Goal: Entertainment & Leisure: Browse casually

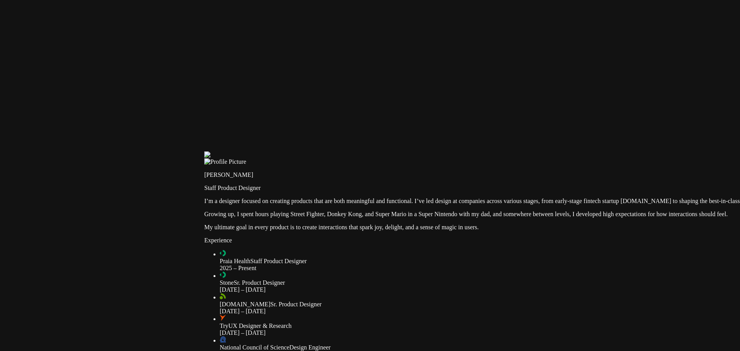
drag, startPoint x: 83, startPoint y: 96, endPoint x: 289, endPoint y: 246, distance: 254.3
click at [289, 151] on div at bounding box center [571, 151] width 734 height 0
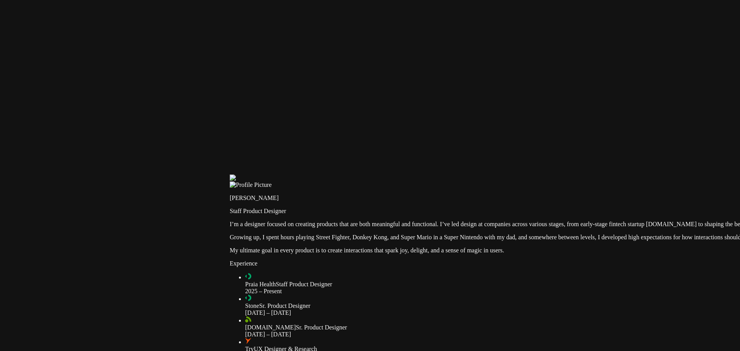
drag, startPoint x: 212, startPoint y: 30, endPoint x: 248, endPoint y: 62, distance: 48.6
click at [248, 175] on div at bounding box center [597, 175] width 734 height 0
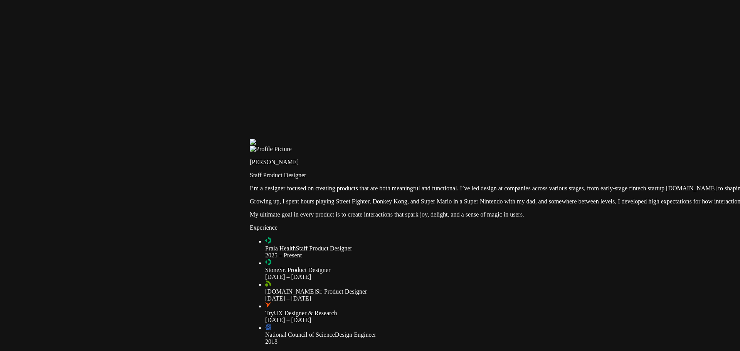
click at [328, 139] on div at bounding box center [617, 139] width 734 height 0
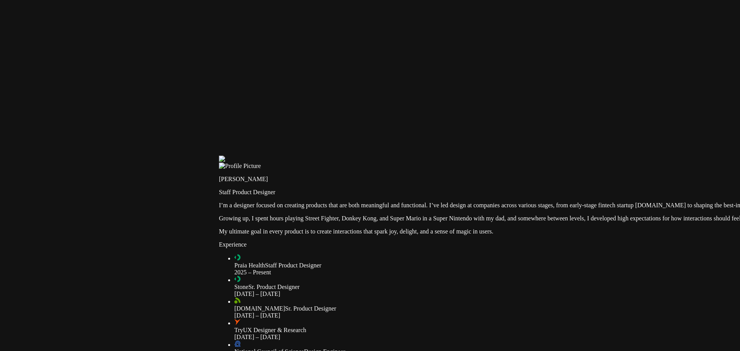
drag, startPoint x: 626, startPoint y: 90, endPoint x: 593, endPoint y: 104, distance: 35.8
click at [593, 156] on div at bounding box center [586, 156] width 734 height 0
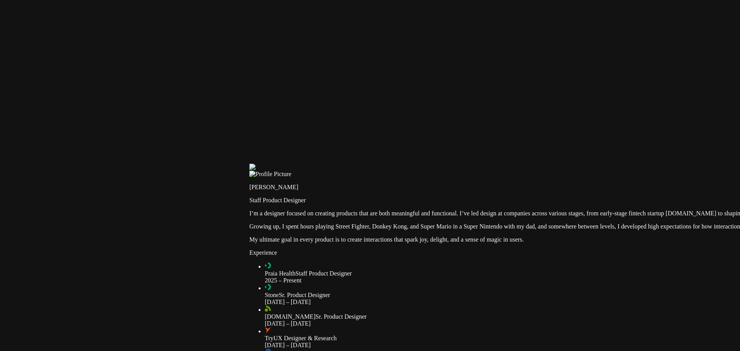
drag, startPoint x: 383, startPoint y: 109, endPoint x: 416, endPoint y: 116, distance: 33.6
click at [416, 164] on div at bounding box center [616, 164] width 734 height 0
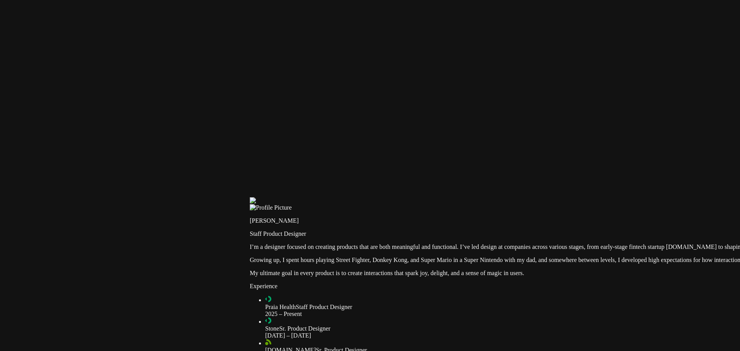
drag, startPoint x: 415, startPoint y: 114, endPoint x: 439, endPoint y: 148, distance: 40.7
click at [439, 197] on div at bounding box center [617, 197] width 734 height 0
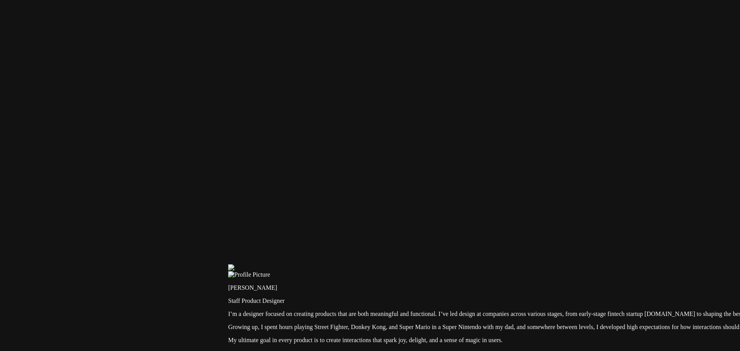
drag, startPoint x: 451, startPoint y: 111, endPoint x: 430, endPoint y: 225, distance: 115.5
click at [430, 264] on div at bounding box center [595, 264] width 734 height 0
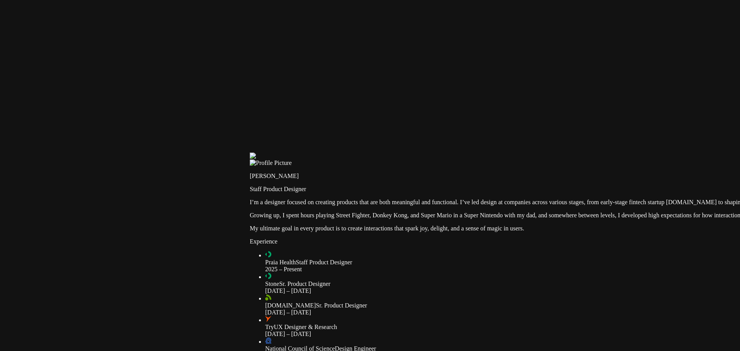
drag, startPoint x: 473, startPoint y: 182, endPoint x: 528, endPoint y: 26, distance: 164.7
click at [528, 153] on div at bounding box center [617, 153] width 734 height 0
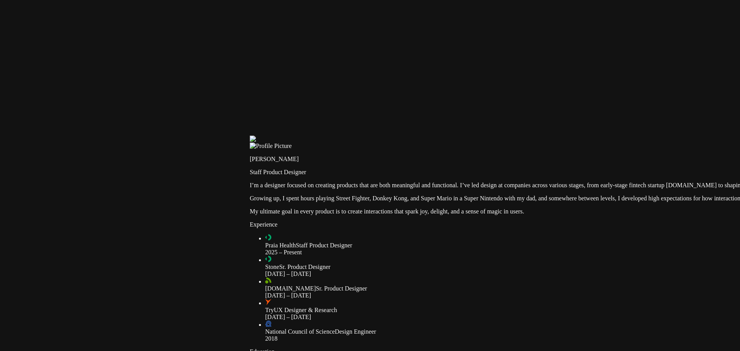
drag, startPoint x: 296, startPoint y: 248, endPoint x: 304, endPoint y: 225, distance: 24.3
click at [304, 136] on div at bounding box center [617, 136] width 734 height 0
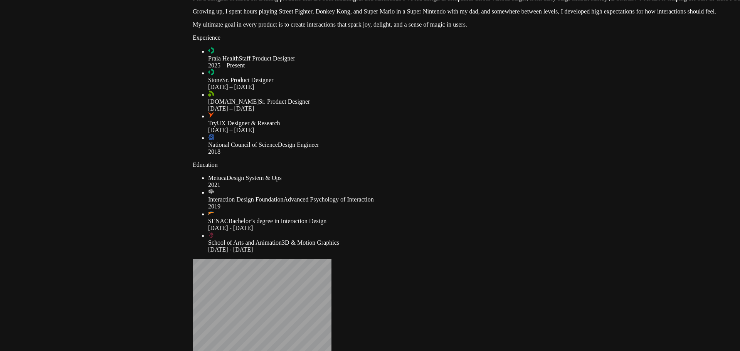
drag, startPoint x: 281, startPoint y: 184, endPoint x: 229, endPoint y: 77, distance: 119.3
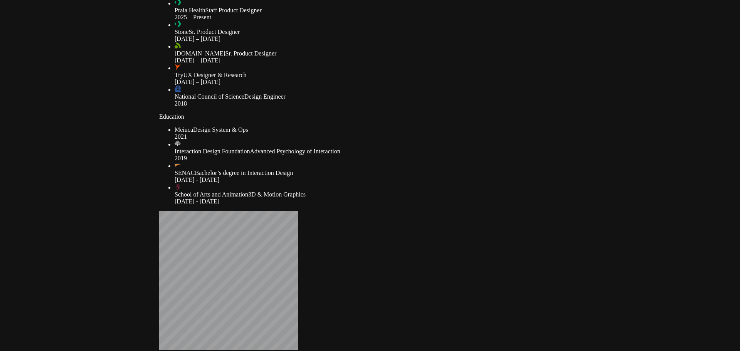
drag, startPoint x: 338, startPoint y: 226, endPoint x: 181, endPoint y: 63, distance: 227.0
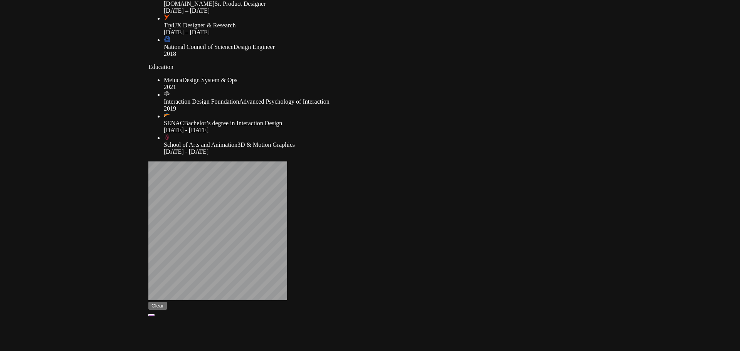
drag, startPoint x: 286, startPoint y: 235, endPoint x: 374, endPoint y: 298, distance: 108.5
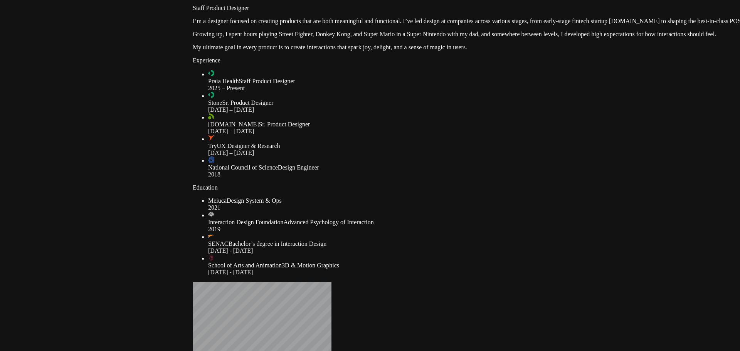
drag, startPoint x: 317, startPoint y: 207, endPoint x: 321, endPoint y: 308, distance: 101.4
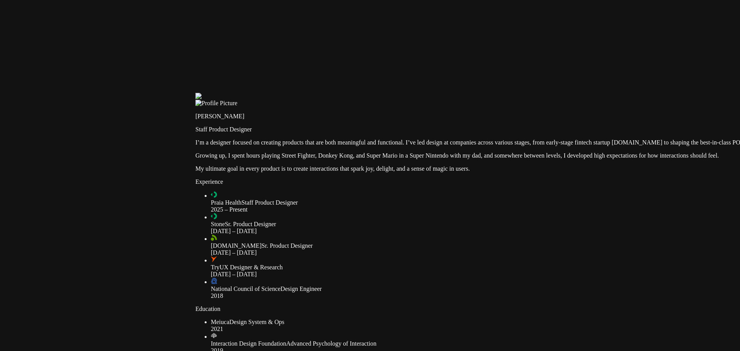
drag, startPoint x: 279, startPoint y: 166, endPoint x: 279, endPoint y: 204, distance: 37.4
click at [279, 93] on div at bounding box center [562, 93] width 734 height 0
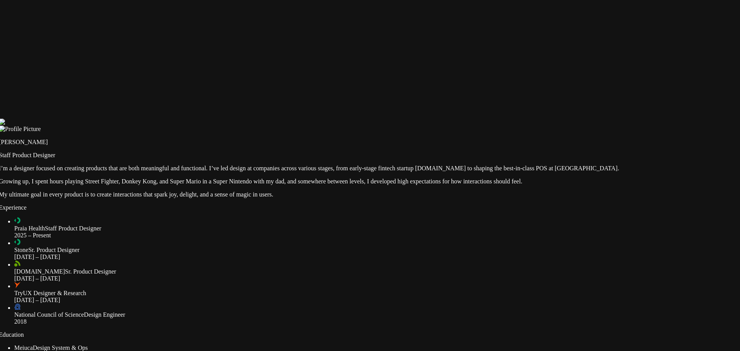
drag, startPoint x: 570, startPoint y: 95, endPoint x: 268, endPoint y: 103, distance: 302.2
click at [269, 119] on div at bounding box center [366, 119] width 734 height 0
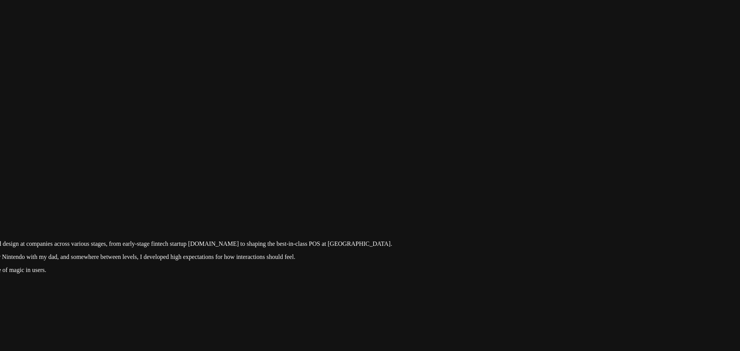
drag, startPoint x: 399, startPoint y: 150, endPoint x: 303, endPoint y: 203, distance: 110.0
click at [300, 194] on div at bounding box center [139, 194] width 734 height 0
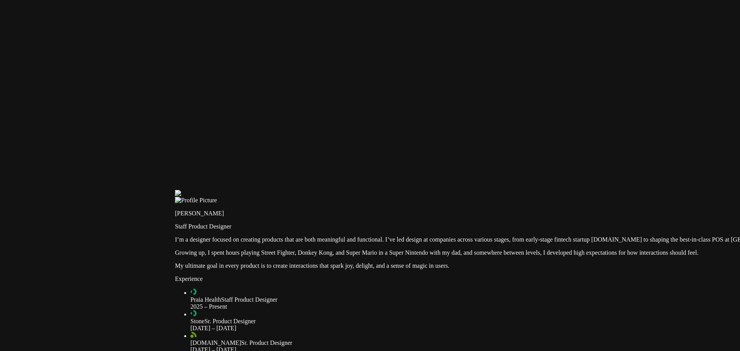
drag, startPoint x: 218, startPoint y: 188, endPoint x: 629, endPoint y: 185, distance: 411.2
click at [629, 190] on div at bounding box center [542, 190] width 734 height 0
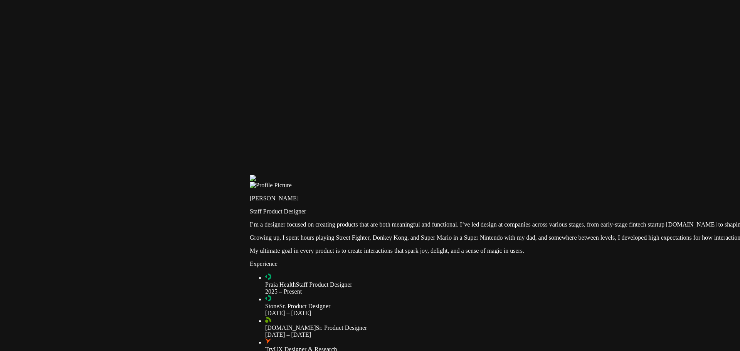
drag, startPoint x: 392, startPoint y: 202, endPoint x: 501, endPoint y: 188, distance: 109.8
click at [501, 175] on div at bounding box center [617, 175] width 734 height 0
click at [250, 175] on div at bounding box center [617, 175] width 734 height 0
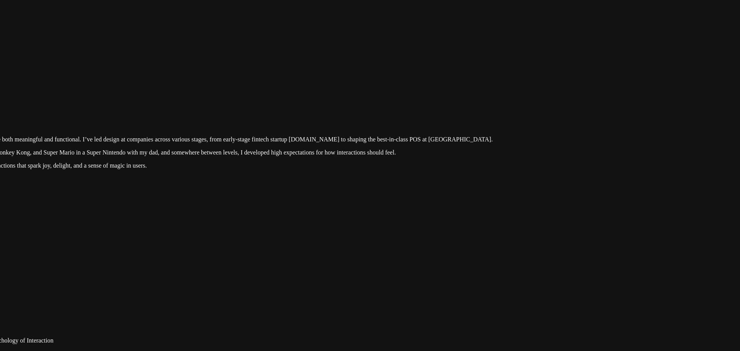
drag, startPoint x: 682, startPoint y: 175, endPoint x: 305, endPoint y: 89, distance: 387.1
click at [305, 90] on div at bounding box center [239, 90] width 734 height 0
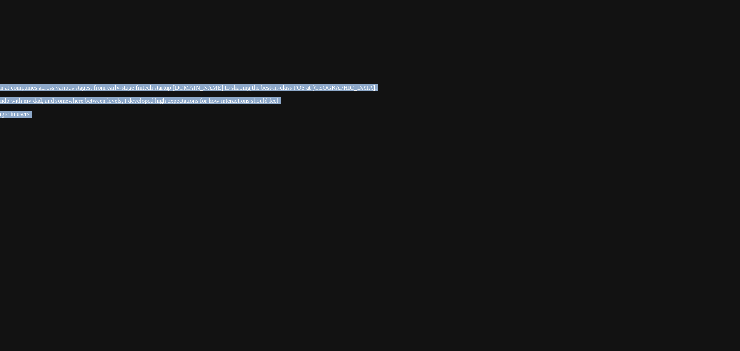
drag, startPoint x: 652, startPoint y: 151, endPoint x: 345, endPoint y: 102, distance: 311.4
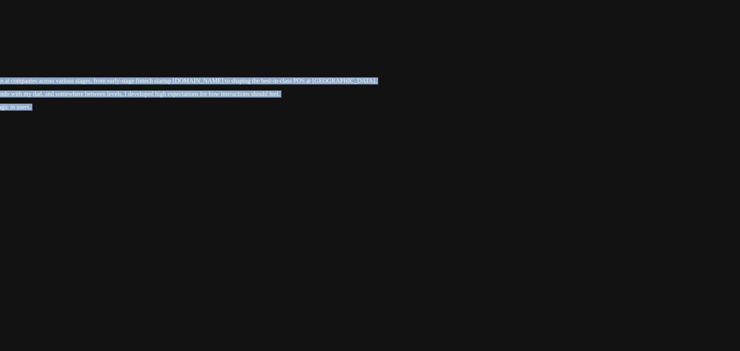
click at [446, 31] on div at bounding box center [123, 31] width 734 height 0
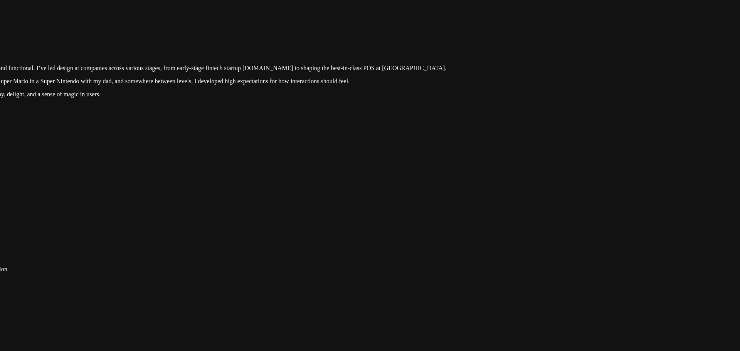
drag, startPoint x: 442, startPoint y: 151, endPoint x: 511, endPoint y: 186, distance: 77.7
click at [540, 18] on div at bounding box center [193, 18] width 734 height 0
drag, startPoint x: 374, startPoint y: 185, endPoint x: 418, endPoint y: 177, distance: 44.2
click at [521, 19] on div at bounding box center [221, 19] width 734 height 0
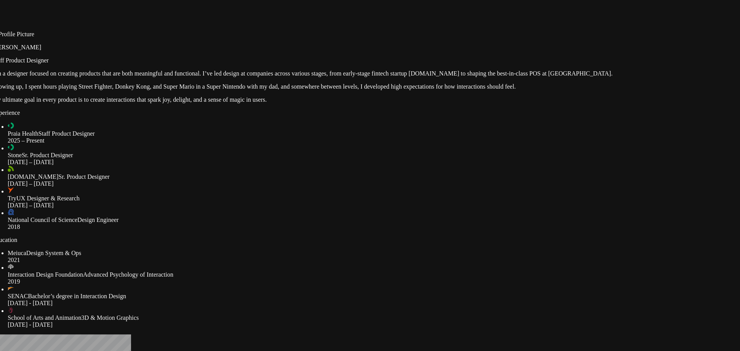
drag, startPoint x: 499, startPoint y: 199, endPoint x: 637, endPoint y: 204, distance: 138.1
click at [637, 24] on div at bounding box center [359, 24] width 734 height 0
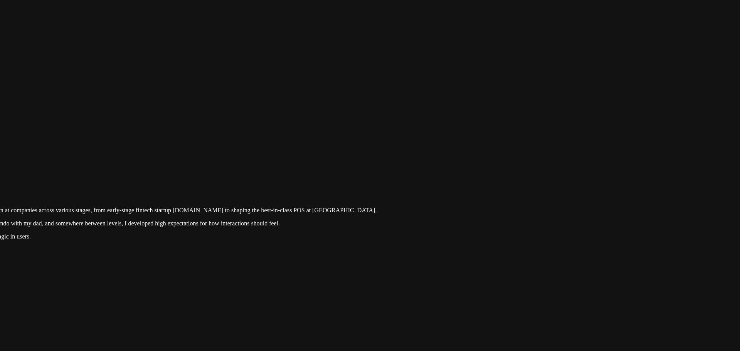
drag, startPoint x: 654, startPoint y: 118, endPoint x: 382, endPoint y: 256, distance: 304.7
click at [382, 161] on div at bounding box center [123, 161] width 734 height 0
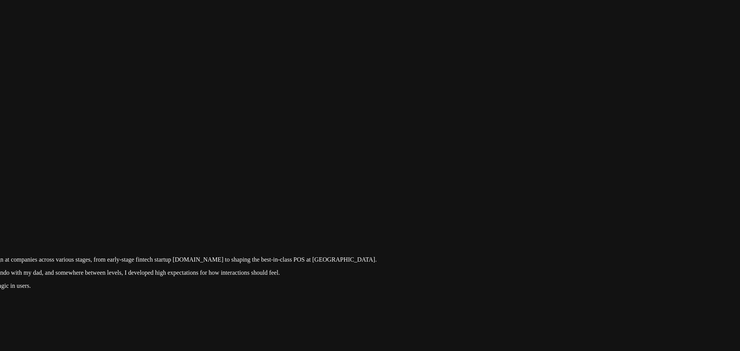
drag, startPoint x: 429, startPoint y: 197, endPoint x: 413, endPoint y: 285, distance: 89.7
click at [413, 210] on div at bounding box center [123, 210] width 734 height 0
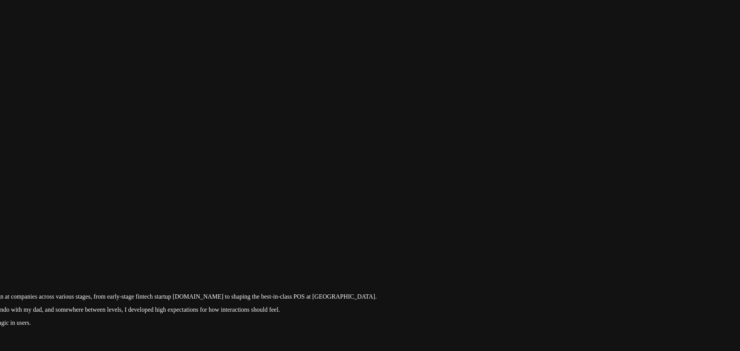
drag, startPoint x: 578, startPoint y: 120, endPoint x: 530, endPoint y: 117, distance: 47.9
click at [490, 247] on div at bounding box center [123, 247] width 734 height 0
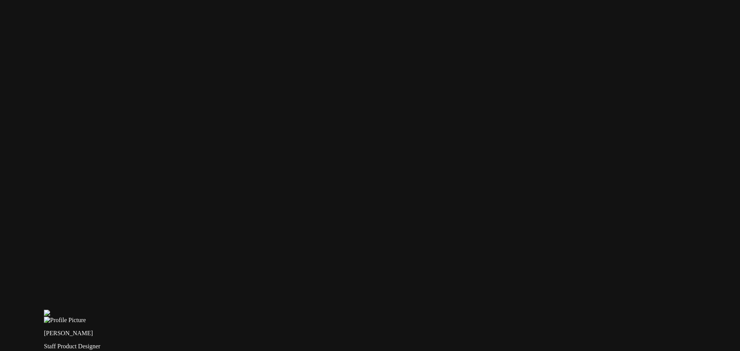
drag, startPoint x: 193, startPoint y: 79, endPoint x: 484, endPoint y: 149, distance: 299.5
click at [487, 310] on div at bounding box center [411, 310] width 734 height 0
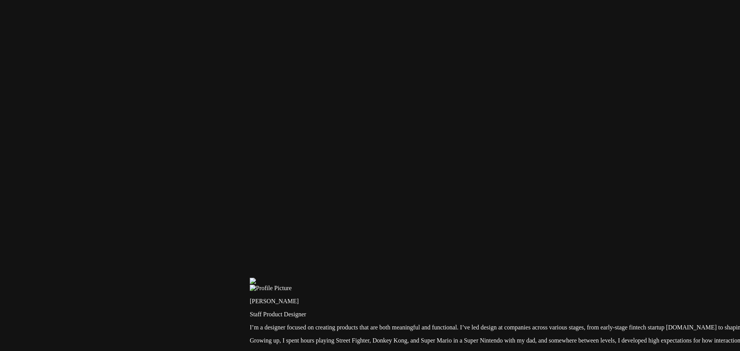
drag, startPoint x: 329, startPoint y: 164, endPoint x: 482, endPoint y: 137, distance: 155.0
click at [482, 278] on div at bounding box center [617, 278] width 734 height 0
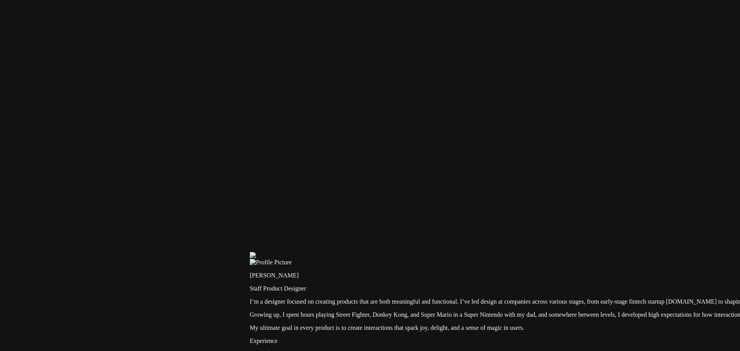
drag, startPoint x: 400, startPoint y: 250, endPoint x: 412, endPoint y: 201, distance: 51.2
click at [412, 252] on div at bounding box center [617, 252] width 734 height 0
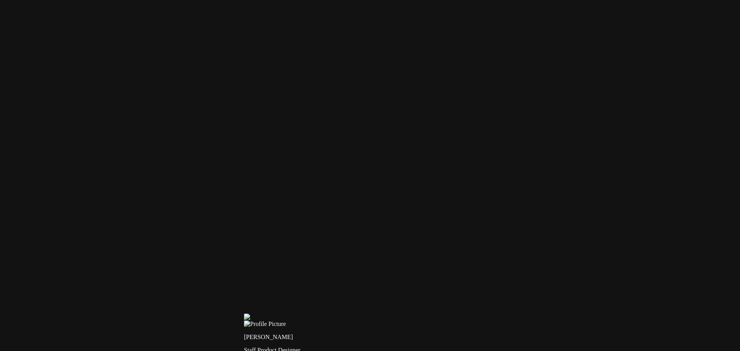
drag, startPoint x: 375, startPoint y: 67, endPoint x: 378, endPoint y: 187, distance: 119.5
click at [378, 314] on div at bounding box center [611, 314] width 734 height 0
click at [365, 348] on div at bounding box center [617, 348] width 734 height 0
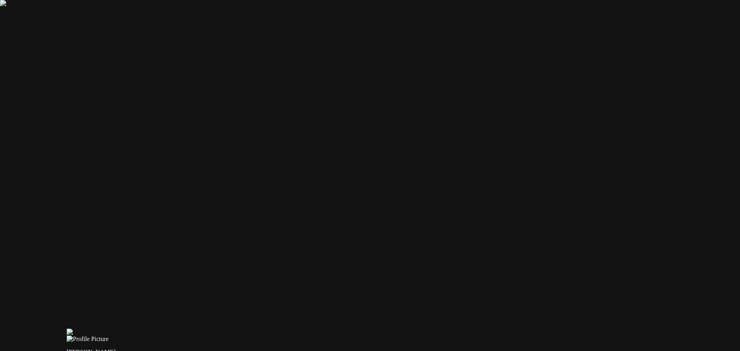
drag, startPoint x: 464, startPoint y: 198, endPoint x: 320, endPoint y: 181, distance: 144.4
click at [320, 329] on div at bounding box center [434, 329] width 734 height 0
drag, startPoint x: 591, startPoint y: 115, endPoint x: 524, endPoint y: 125, distance: 68.1
click at [524, 338] on div at bounding box center [366, 338] width 734 height 0
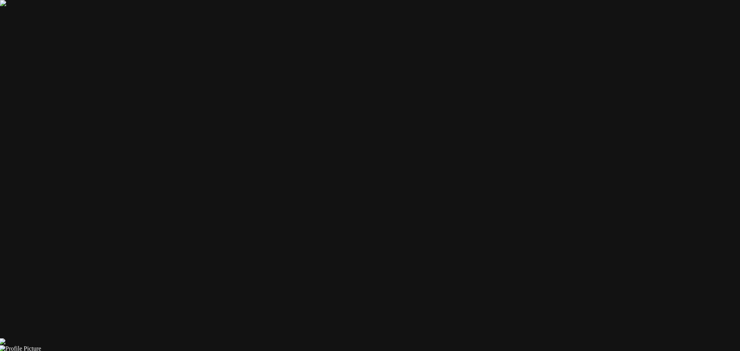
drag, startPoint x: 474, startPoint y: 173, endPoint x: 647, endPoint y: 98, distance: 189.2
click at [647, 336] on div at bounding box center [367, 336] width 734 height 0
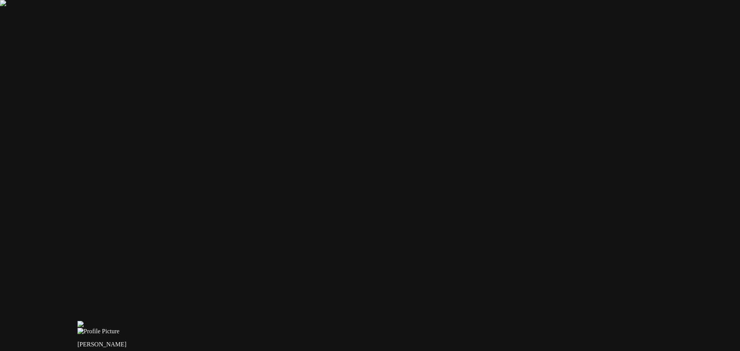
drag, startPoint x: 474, startPoint y: 130, endPoint x: 336, endPoint y: 200, distance: 154.2
click at [336, 321] on div at bounding box center [444, 321] width 734 height 0
drag, startPoint x: 433, startPoint y: 117, endPoint x: 528, endPoint y: 121, distance: 94.9
click at [531, 316] on div at bounding box center [554, 316] width 734 height 0
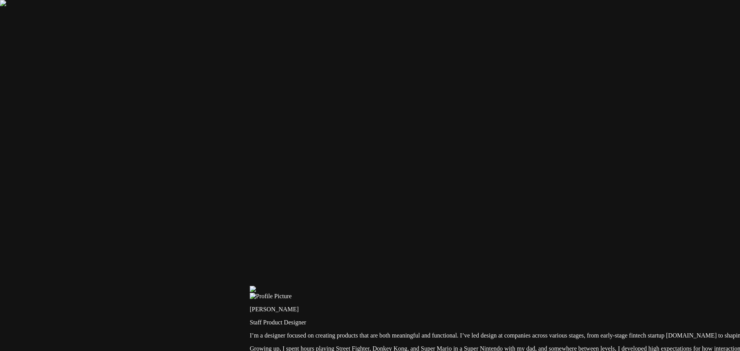
drag, startPoint x: 252, startPoint y: 188, endPoint x: 383, endPoint y: 149, distance: 137.2
click at [383, 286] on div at bounding box center [617, 286] width 734 height 0
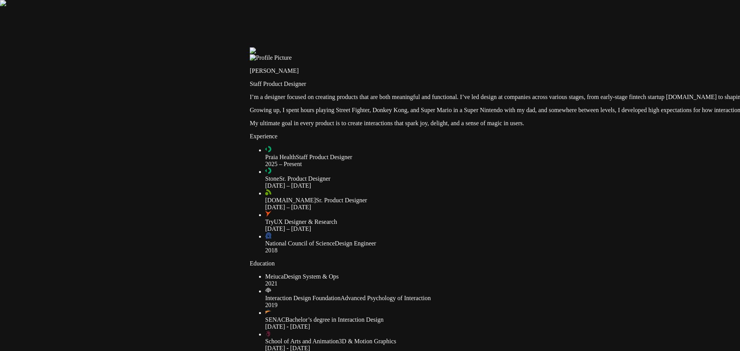
drag, startPoint x: 196, startPoint y: 314, endPoint x: 212, endPoint y: 77, distance: 237.1
click at [250, 47] on div at bounding box center [617, 47] width 734 height 0
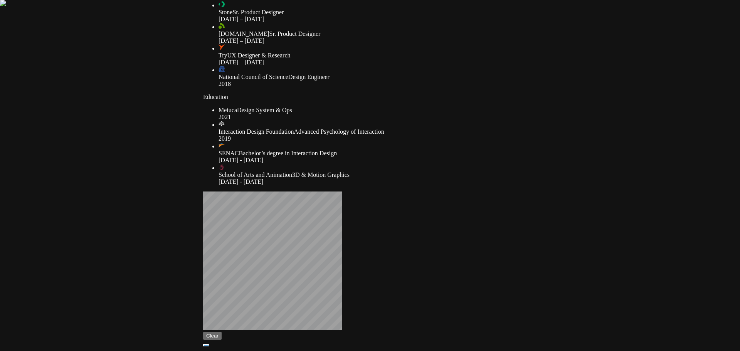
drag, startPoint x: 175, startPoint y: 273, endPoint x: 129, endPoint y: 110, distance: 169.5
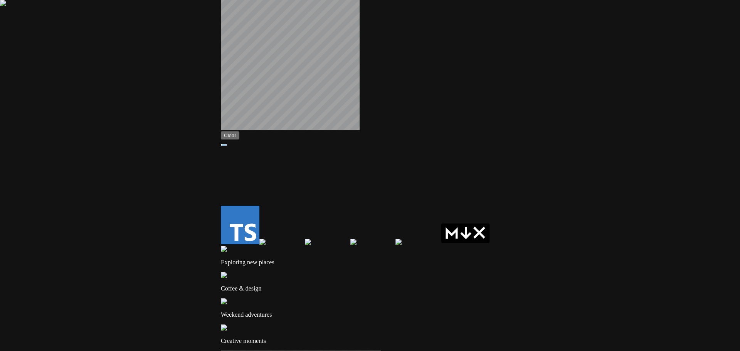
drag, startPoint x: 163, startPoint y: 296, endPoint x: 186, endPoint y: 77, distance: 220.1
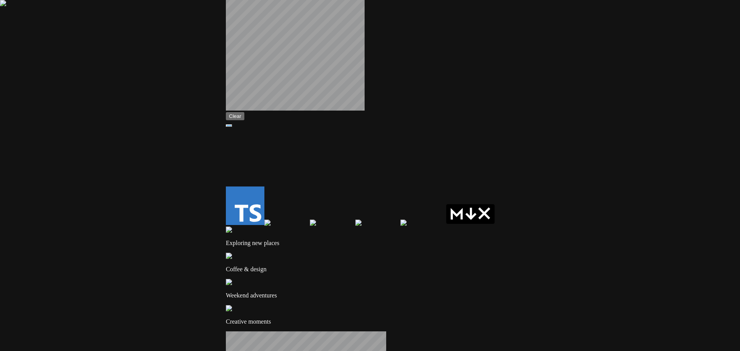
drag, startPoint x: 218, startPoint y: 273, endPoint x: 224, endPoint y: 106, distance: 167.0
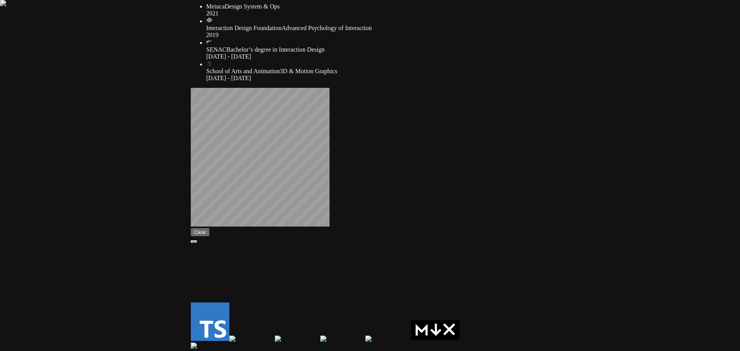
drag, startPoint x: 386, startPoint y: 130, endPoint x: 345, endPoint y: 260, distance: 136.4
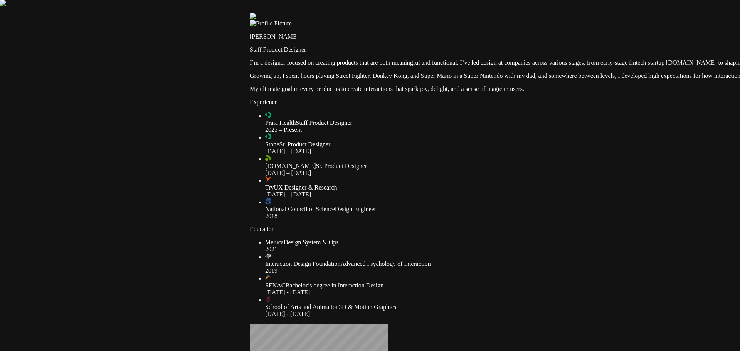
drag, startPoint x: 168, startPoint y: 76, endPoint x: 260, endPoint y: 324, distance: 264.0
click at [260, 13] on div at bounding box center [617, 13] width 734 height 0
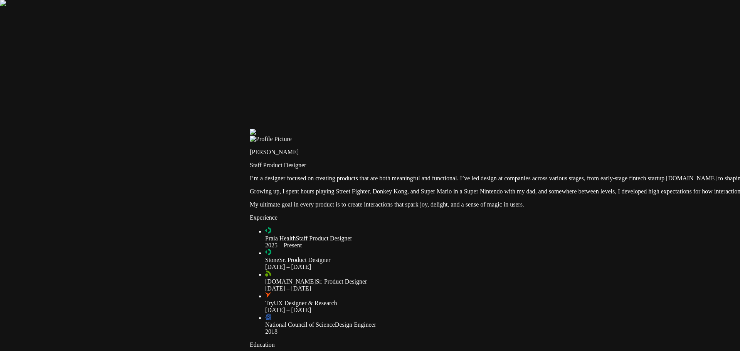
drag, startPoint x: 243, startPoint y: 120, endPoint x: 284, endPoint y: 252, distance: 138.8
click at [284, 129] on div at bounding box center [617, 129] width 734 height 0
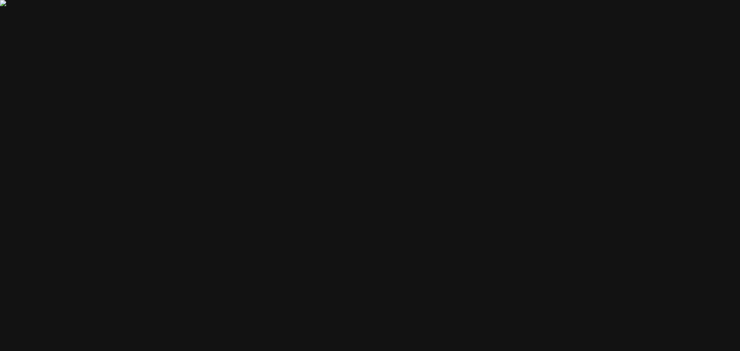
drag, startPoint x: 94, startPoint y: 125, endPoint x: 109, endPoint y: 127, distance: 15.5
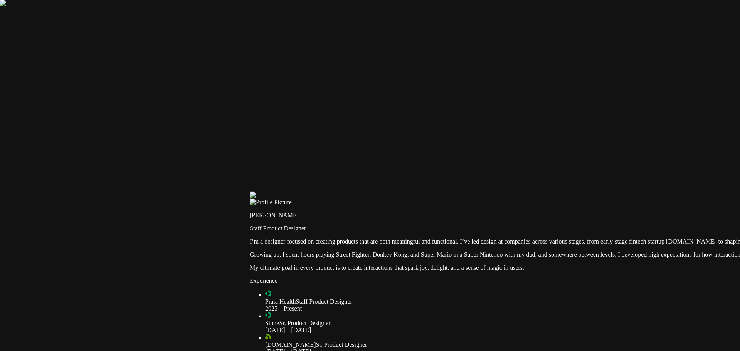
drag, startPoint x: 172, startPoint y: 277, endPoint x: 175, endPoint y: 106, distance: 170.4
click at [250, 192] on div at bounding box center [617, 192] width 734 height 0
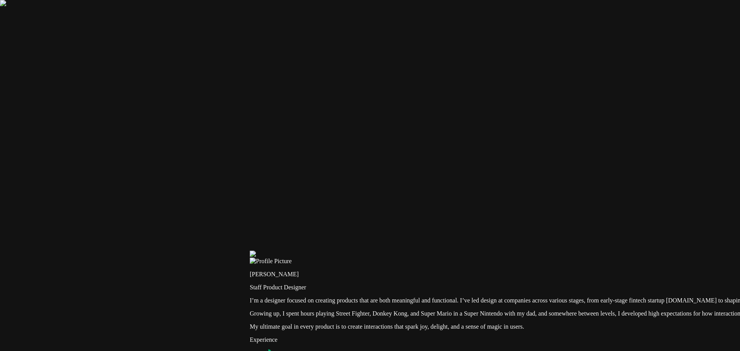
drag, startPoint x: 154, startPoint y: 308, endPoint x: 175, endPoint y: 369, distance: 65.3
click at [307, 251] on div at bounding box center [617, 251] width 734 height 0
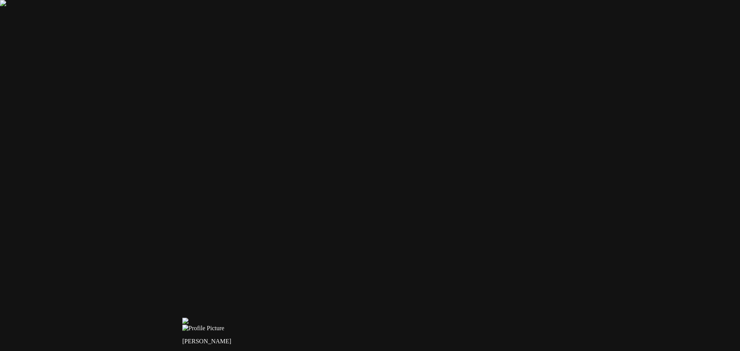
drag, startPoint x: 305, startPoint y: 109, endPoint x: 292, endPoint y: 229, distance: 120.9
click at [292, 318] on div at bounding box center [549, 318] width 734 height 0
drag, startPoint x: 411, startPoint y: 305, endPoint x: 418, endPoint y: 305, distance: 6.9
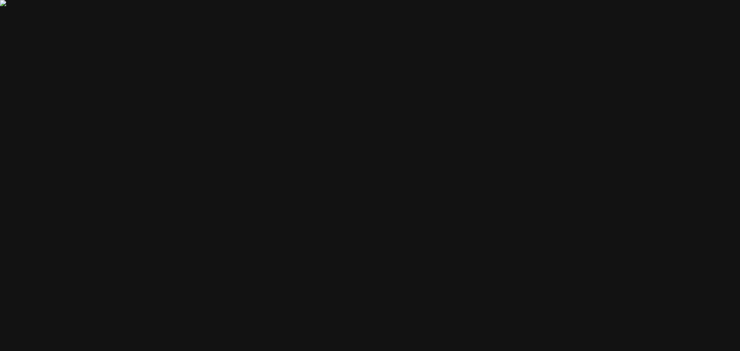
drag, startPoint x: 418, startPoint y: 305, endPoint x: 422, endPoint y: 306, distance: 4.3
drag, startPoint x: 422, startPoint y: 306, endPoint x: 429, endPoint y: 306, distance: 6.9
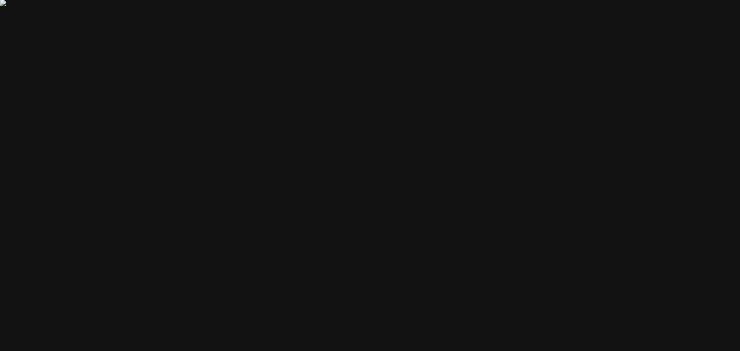
type input "0.76"
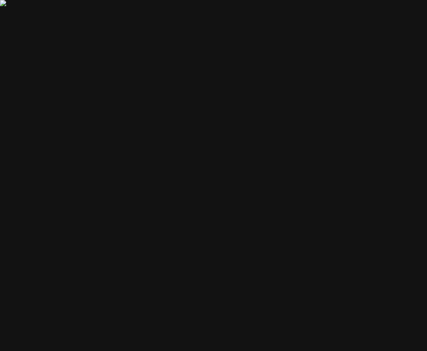
drag, startPoint x: 317, startPoint y: 171, endPoint x: 344, endPoint y: 160, distance: 29.6
drag, startPoint x: 353, startPoint y: 159, endPoint x: 187, endPoint y: 168, distance: 165.9
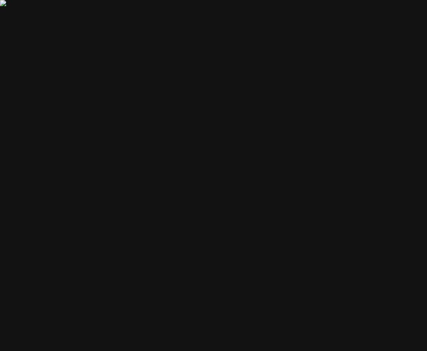
drag, startPoint x: 189, startPoint y: 168, endPoint x: 194, endPoint y: 166, distance: 5.4
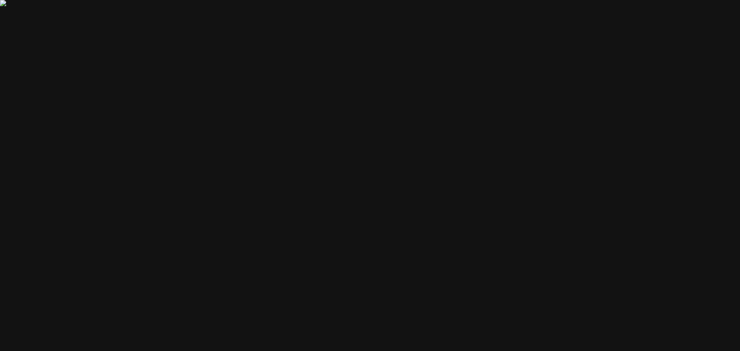
drag, startPoint x: 632, startPoint y: 163, endPoint x: 413, endPoint y: 148, distance: 219.8
click at [421, 351] on div at bounding box center [377, 353] width 734 height 0
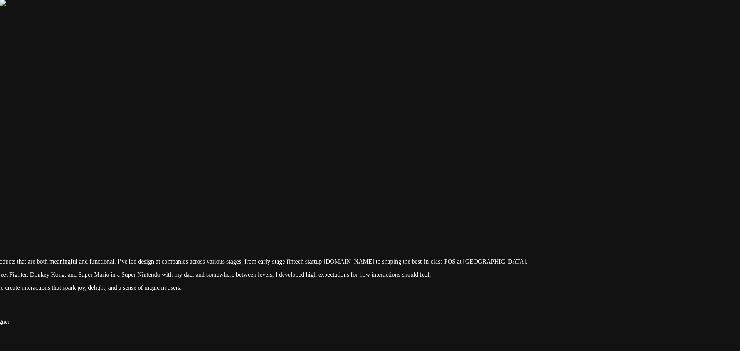
drag, startPoint x: 398, startPoint y: 204, endPoint x: 366, endPoint y: 72, distance: 135.3
click at [366, 212] on div at bounding box center [274, 212] width 734 height 0
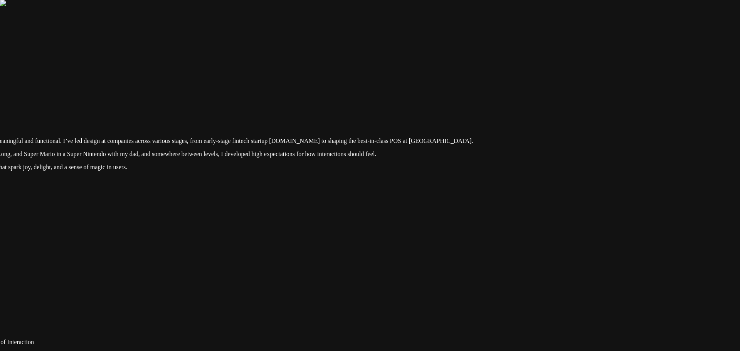
drag, startPoint x: 439, startPoint y: 235, endPoint x: 370, endPoint y: 84, distance: 166.4
click at [370, 91] on div at bounding box center [220, 91] width 734 height 0
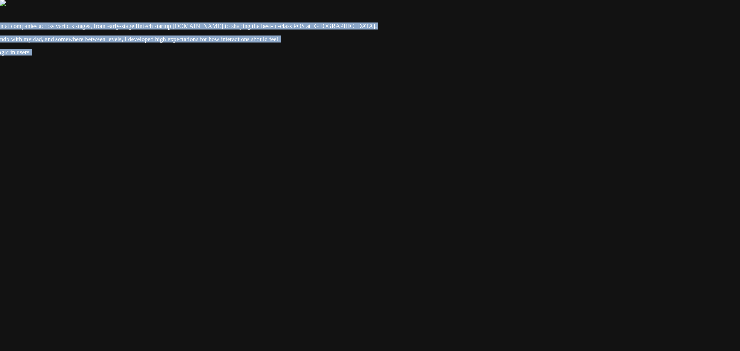
drag, startPoint x: 545, startPoint y: 139, endPoint x: 314, endPoint y: 55, distance: 245.2
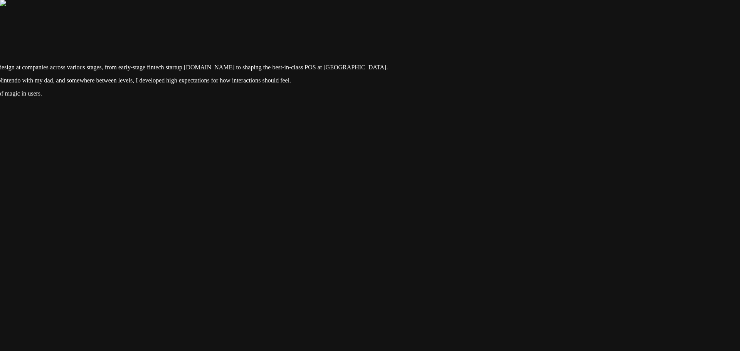
drag, startPoint x: 549, startPoint y: 52, endPoint x: 569, endPoint y: 123, distance: 73.7
click at [501, 18] on div at bounding box center [135, 18] width 734 height 0
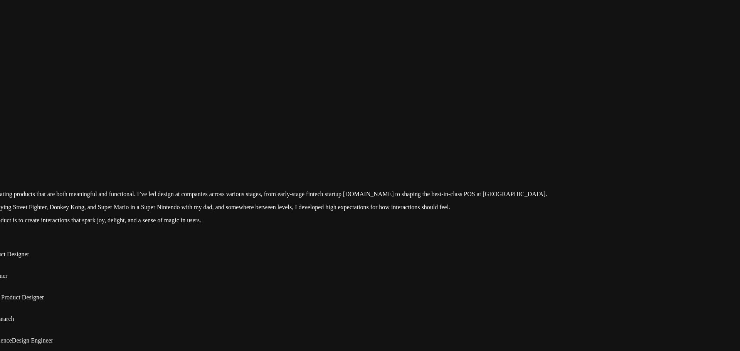
drag, startPoint x: 437, startPoint y: 123, endPoint x: 711, endPoint y: 296, distance: 325.1
click at [661, 145] on div at bounding box center [294, 145] width 734 height 0
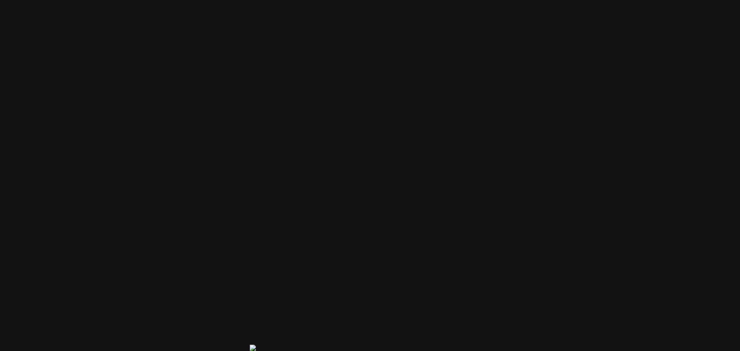
drag, startPoint x: 148, startPoint y: 99, endPoint x: 466, endPoint y: 230, distance: 343.3
click at [466, 345] on div at bounding box center [617, 345] width 734 height 0
drag, startPoint x: 573, startPoint y: 135, endPoint x: 283, endPoint y: 148, distance: 290.8
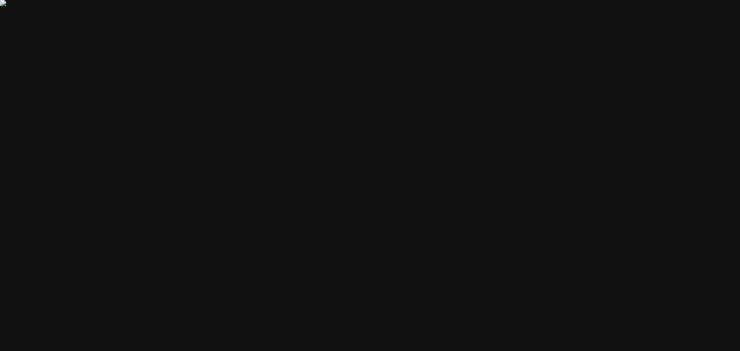
drag, startPoint x: 528, startPoint y: 127, endPoint x: 415, endPoint y: 223, distance: 148.4
drag, startPoint x: 409, startPoint y: 305, endPoint x: 415, endPoint y: 306, distance: 6.2
type input "1"
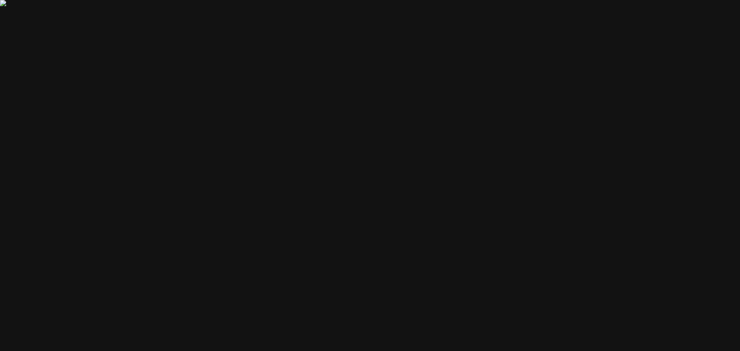
click at [424, 351] on div at bounding box center [258, 358] width 734 height 0
drag, startPoint x: 648, startPoint y: 146, endPoint x: 454, endPoint y: 123, distance: 195.9
click at [450, 336] on div at bounding box center [123, 336] width 734 height 0
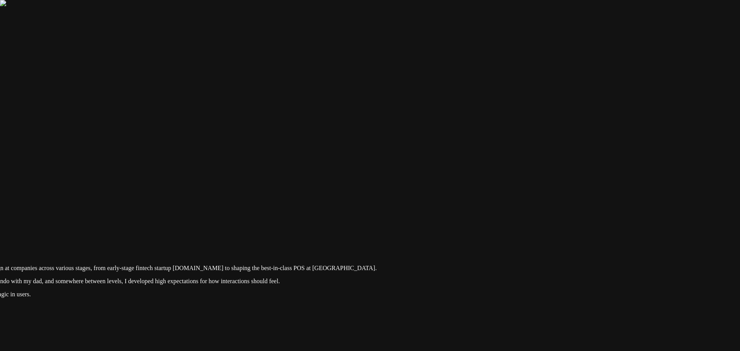
drag, startPoint x: 653, startPoint y: 215, endPoint x: 644, endPoint y: 132, distance: 83.0
click at [490, 219] on div at bounding box center [123, 219] width 734 height 0
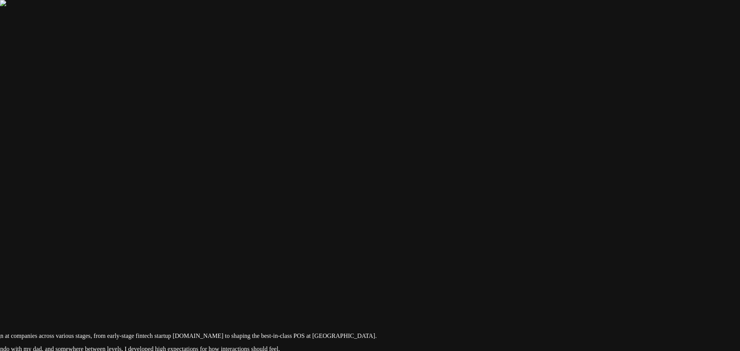
drag, startPoint x: 644, startPoint y: 132, endPoint x: 624, endPoint y: 210, distance: 80.4
click at [490, 286] on div at bounding box center [123, 286] width 734 height 0
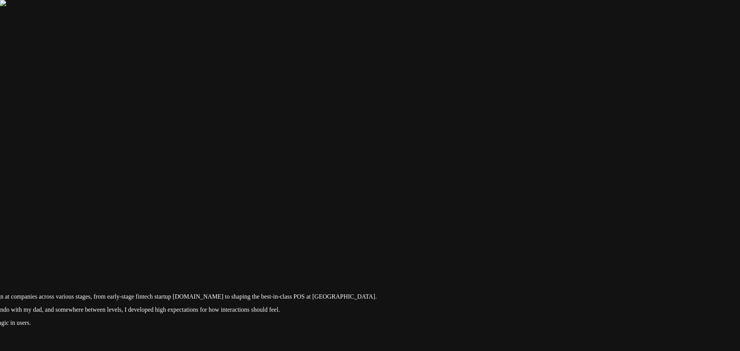
drag, startPoint x: 517, startPoint y: 212, endPoint x: 511, endPoint y: 150, distance: 62.3
click at [490, 247] on div at bounding box center [123, 247] width 734 height 0
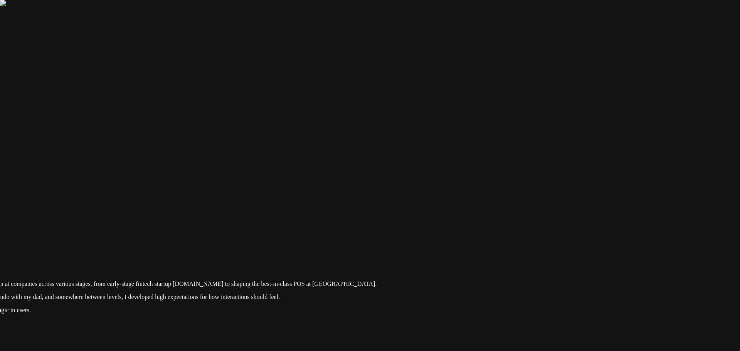
drag, startPoint x: 323, startPoint y: 120, endPoint x: 378, endPoint y: 128, distance: 55.6
drag, startPoint x: 484, startPoint y: 153, endPoint x: 452, endPoint y: 165, distance: 34.7
drag, startPoint x: 446, startPoint y: 166, endPoint x: 436, endPoint y: 173, distance: 12.0
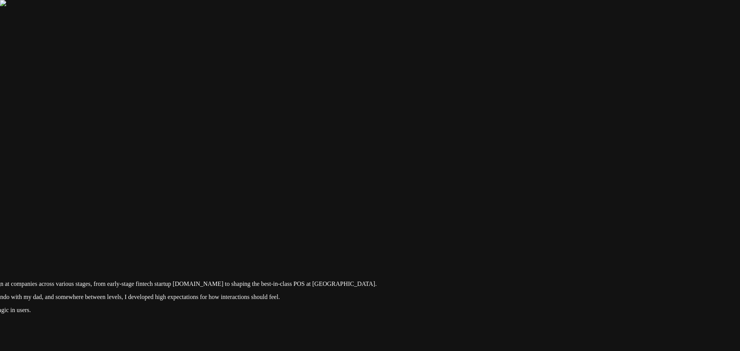
drag, startPoint x: 431, startPoint y: 176, endPoint x: 410, endPoint y: 179, distance: 21.0
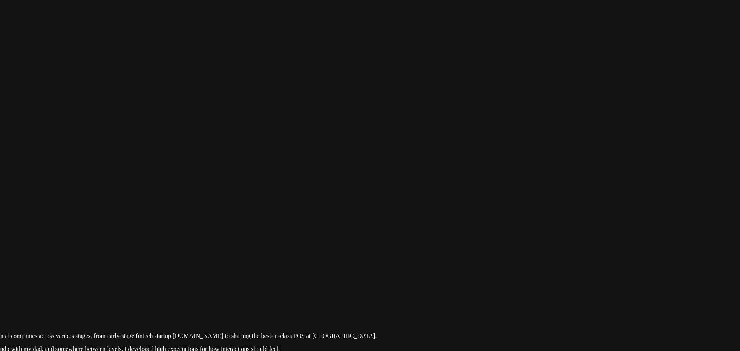
drag, startPoint x: 566, startPoint y: 147, endPoint x: 552, endPoint y: 27, distance: 121.0
click at [490, 286] on div at bounding box center [123, 286] width 734 height 0
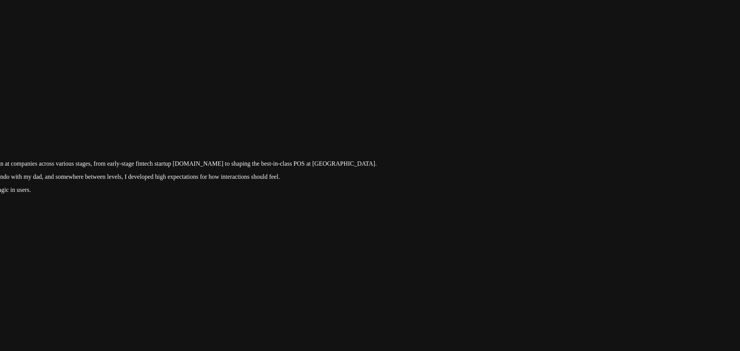
drag, startPoint x: 394, startPoint y: 304, endPoint x: 384, endPoint y: 306, distance: 10.5
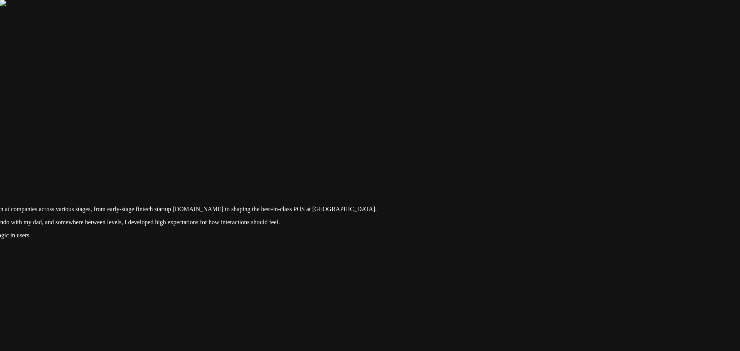
drag, startPoint x: 532, startPoint y: 75, endPoint x: 529, endPoint y: 121, distance: 45.6
click at [490, 160] on div at bounding box center [123, 160] width 734 height 0
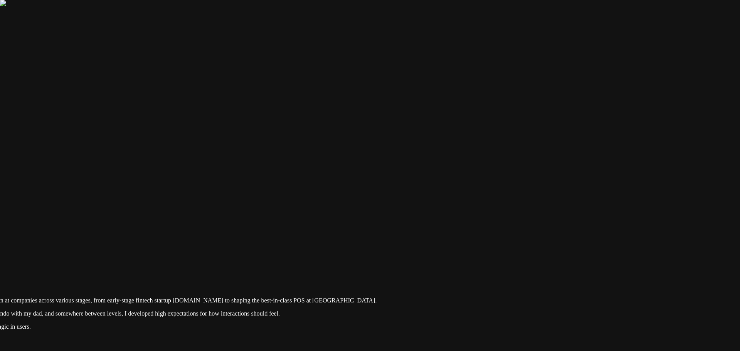
drag, startPoint x: 529, startPoint y: 121, endPoint x: 520, endPoint y: 212, distance: 91.8
click at [490, 251] on div at bounding box center [123, 251] width 734 height 0
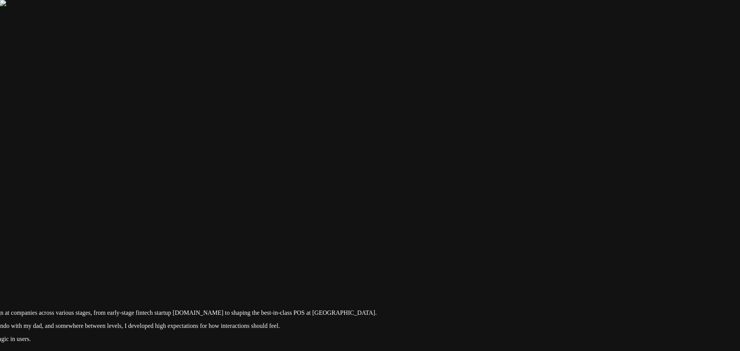
drag, startPoint x: 630, startPoint y: 200, endPoint x: 600, endPoint y: 212, distance: 32.1
click at [490, 263] on div at bounding box center [123, 263] width 734 height 0
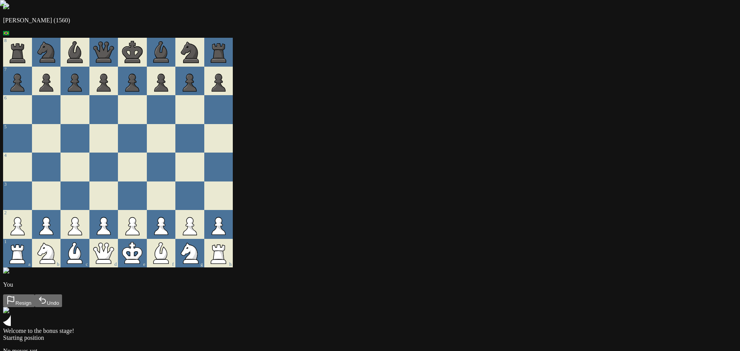
type input "0.13"
click at [618, 164] on div "[PERSON_NAME] (1560) 8 7 6 5 4 3 2 1 a b c d e f g h You Resign Undo Welcome to…" at bounding box center [370, 188] width 734 height 370
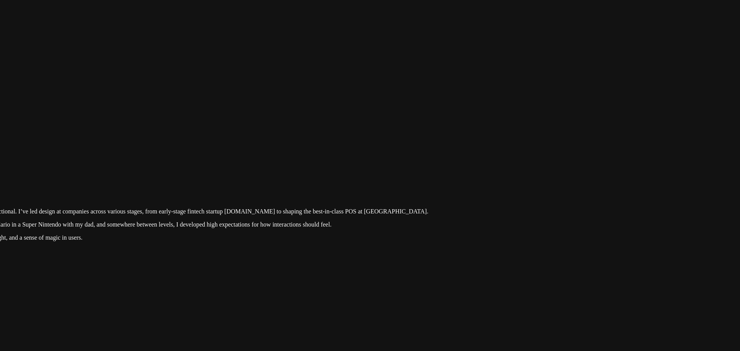
drag, startPoint x: 681, startPoint y: 36, endPoint x: 440, endPoint y: 232, distance: 311.0
click at [440, 162] on div at bounding box center [175, 162] width 734 height 0
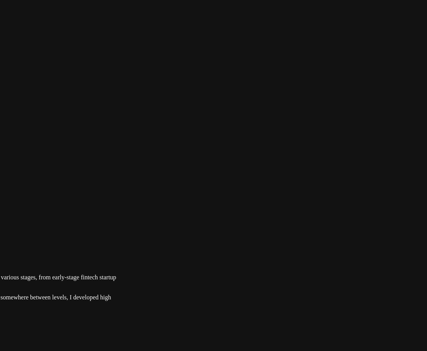
drag, startPoint x: 282, startPoint y: 133, endPoint x: 375, endPoint y: 161, distance: 96.5
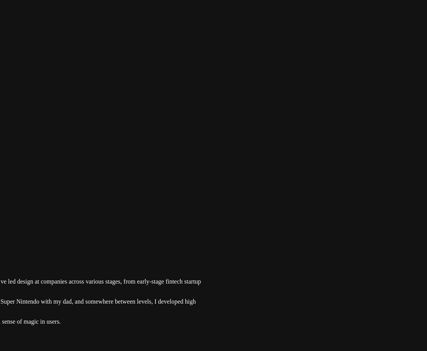
drag, startPoint x: 301, startPoint y: 152, endPoint x: 386, endPoint y: 156, distance: 84.9
